Goal: Find specific page/section: Find specific page/section

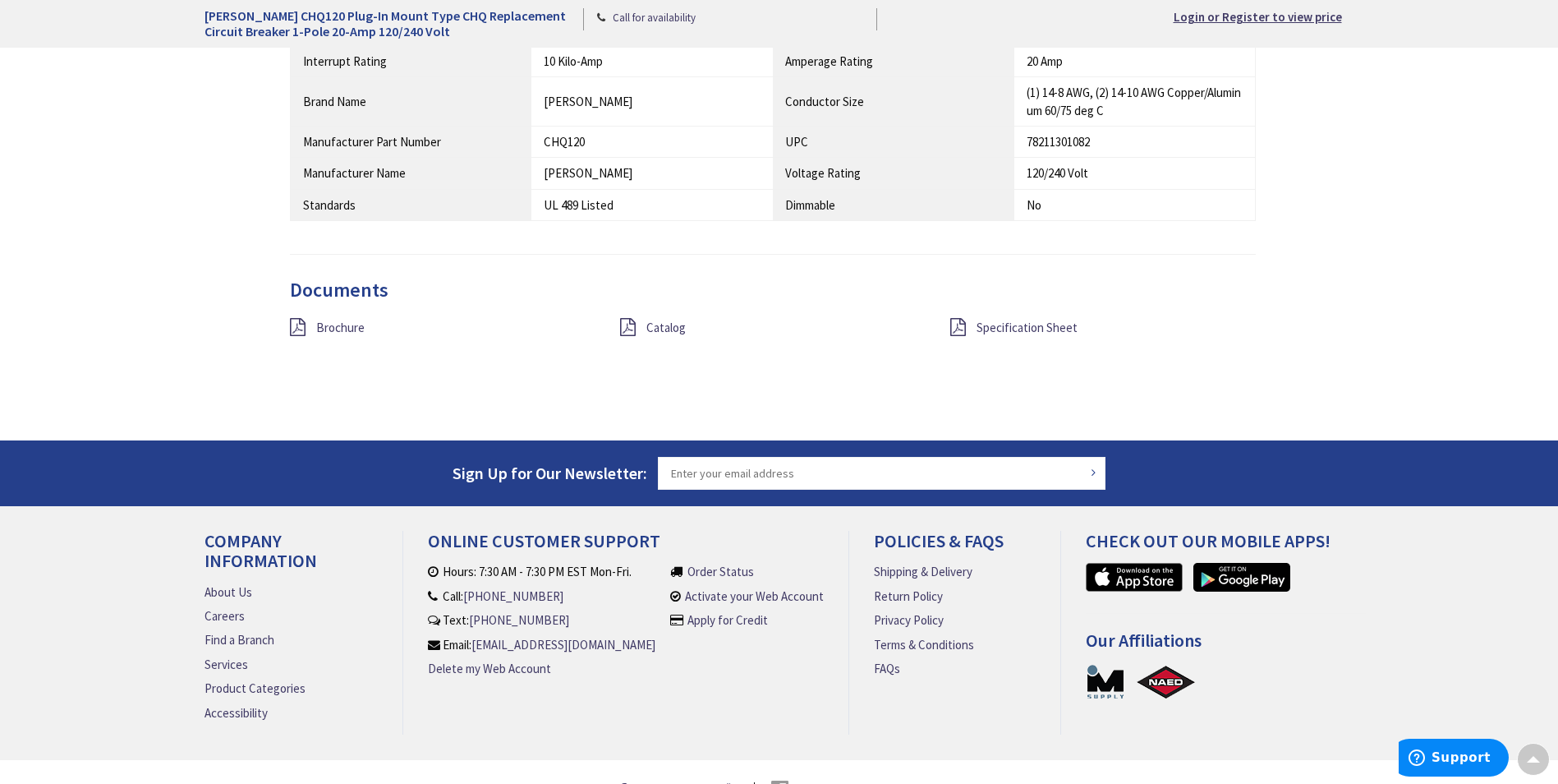
scroll to position [1237, 0]
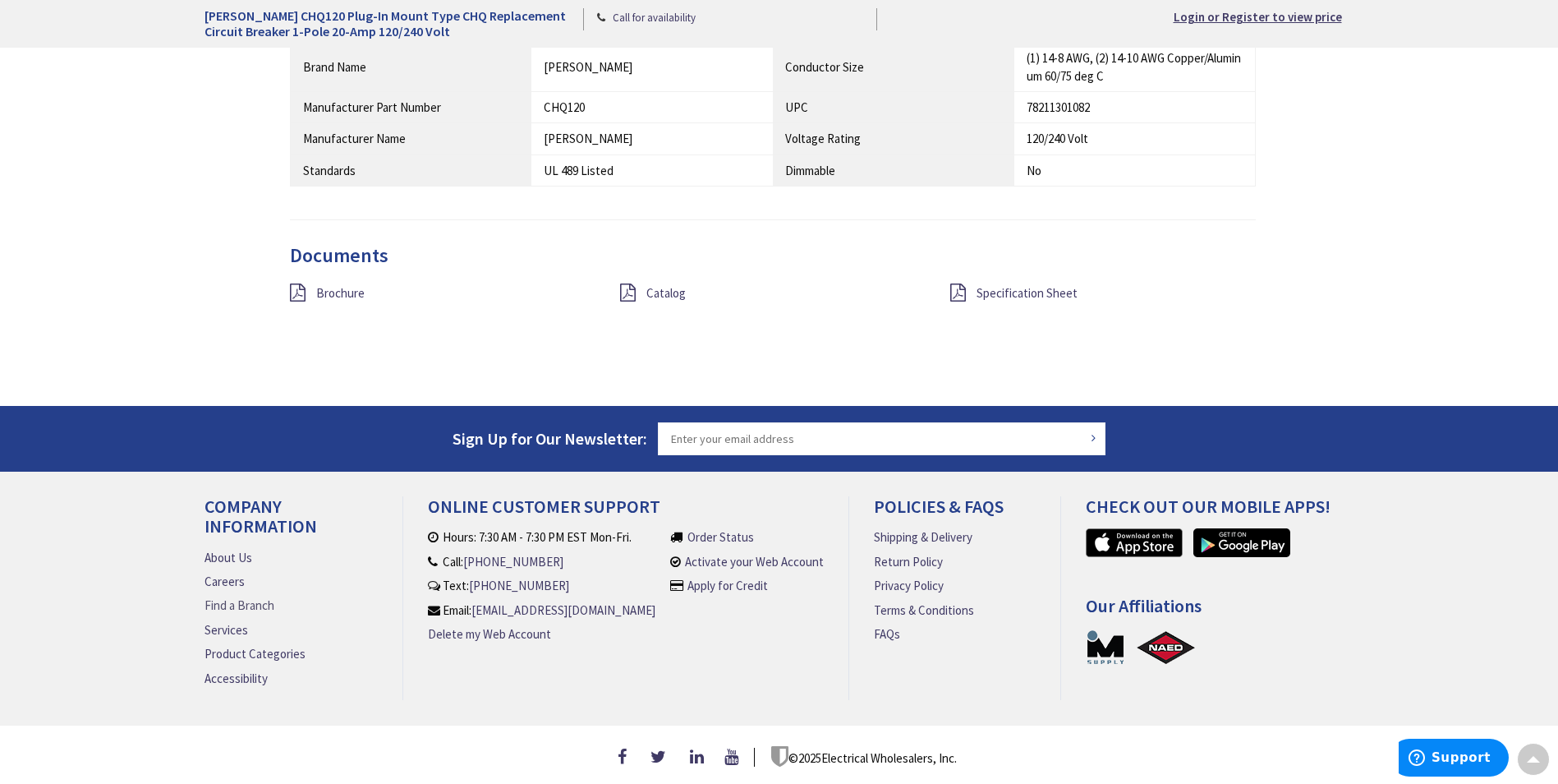
click at [245, 597] on link "Find a Branch" at bounding box center [239, 605] width 70 height 18
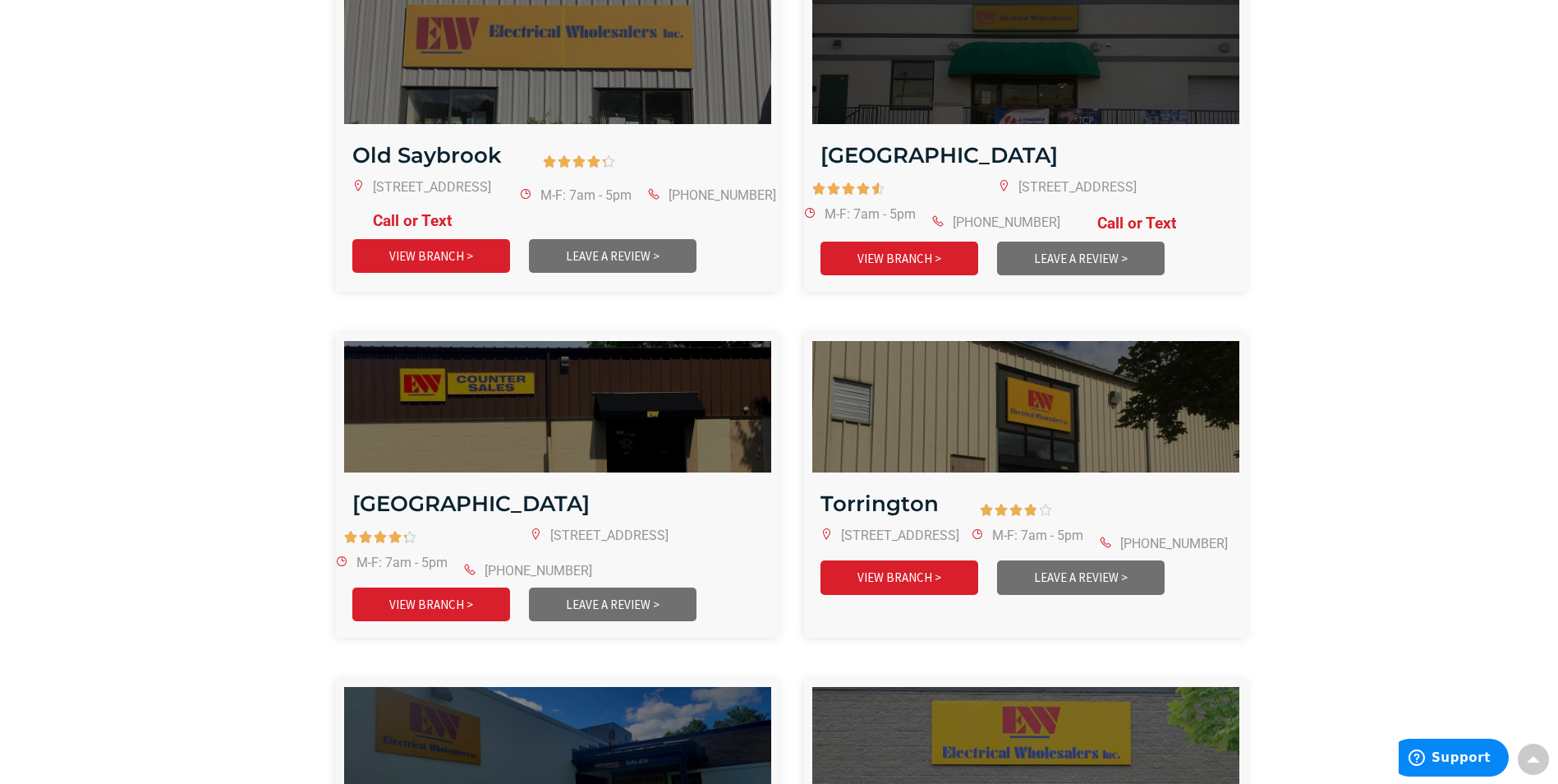
scroll to position [2957, 0]
